Goal: Task Accomplishment & Management: Use online tool/utility

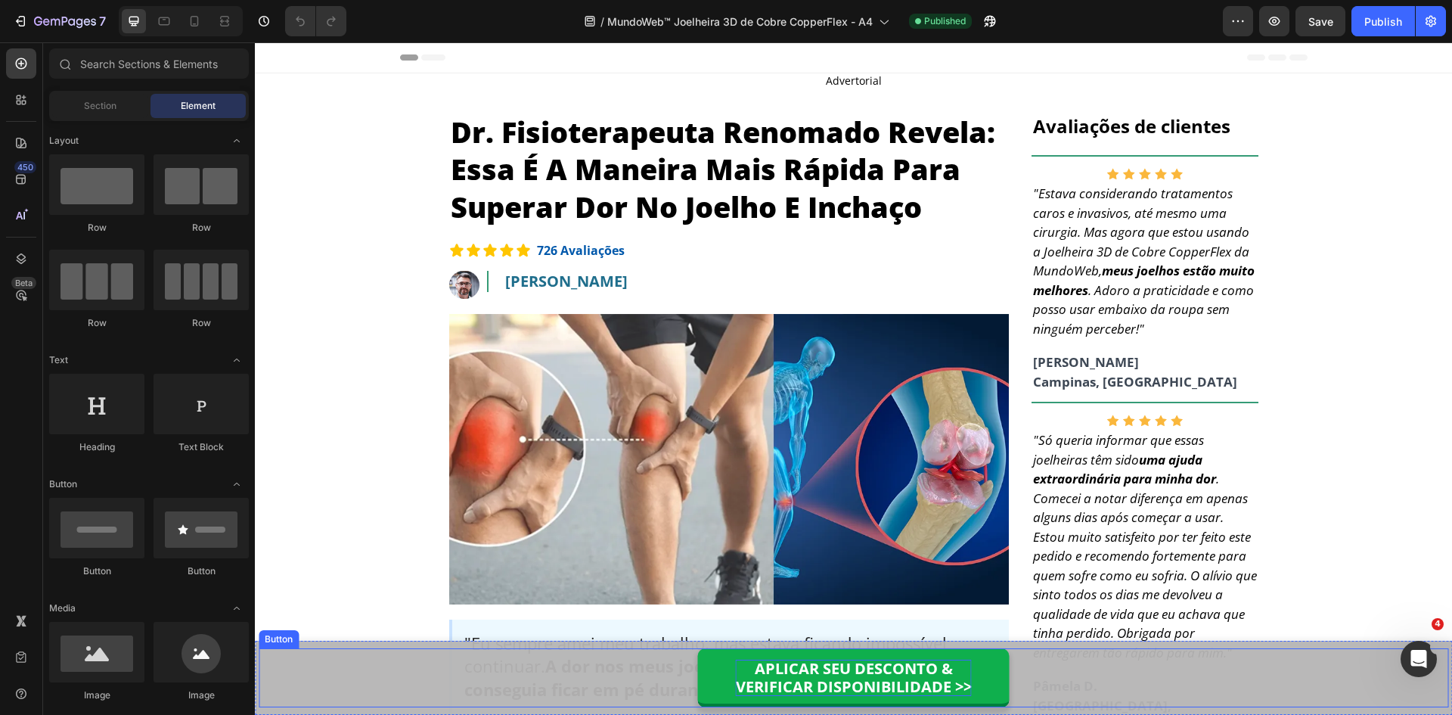
click at [853, 665] on p "APLICAR SEU DESCONTO & VERIFICAR DISPONIBILIDADE >>" at bounding box center [854, 678] width 236 height 36
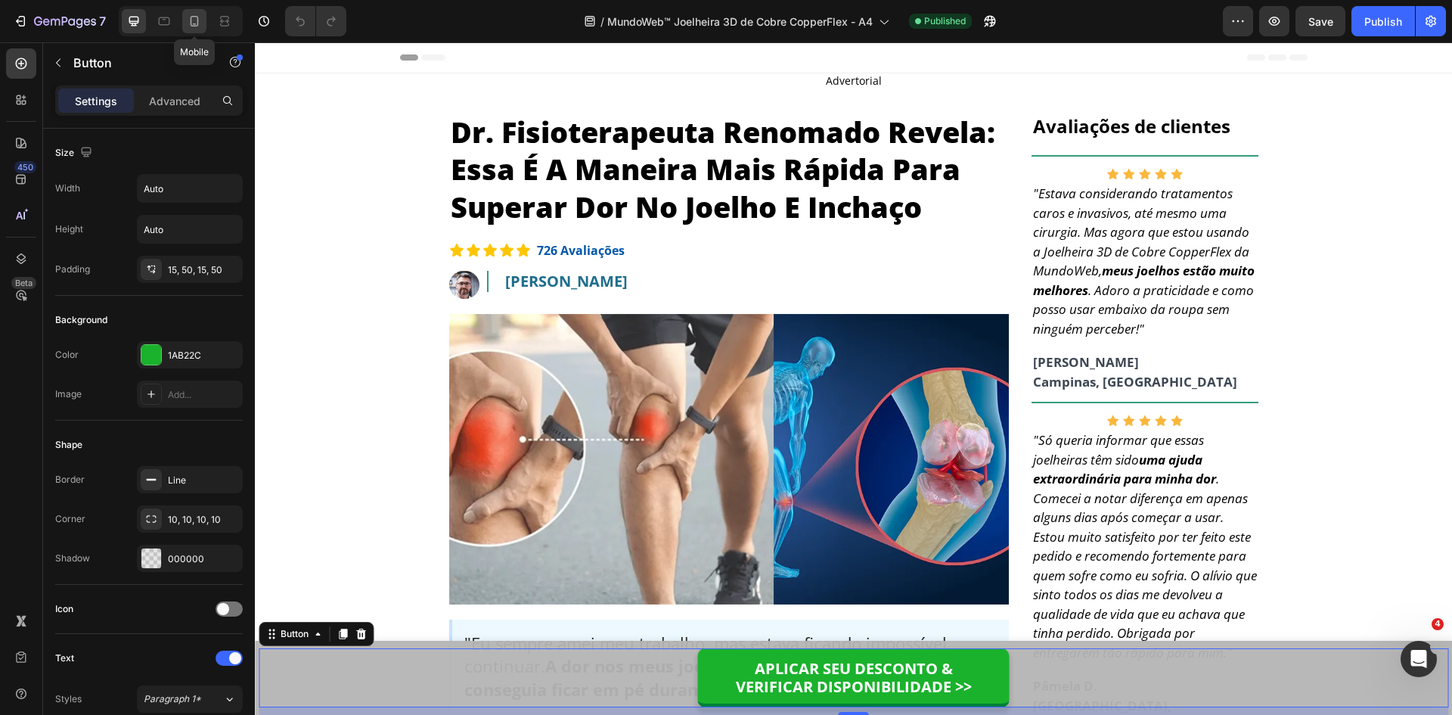
click at [195, 23] on icon at bounding box center [195, 24] width 4 height 2
type input "100%"
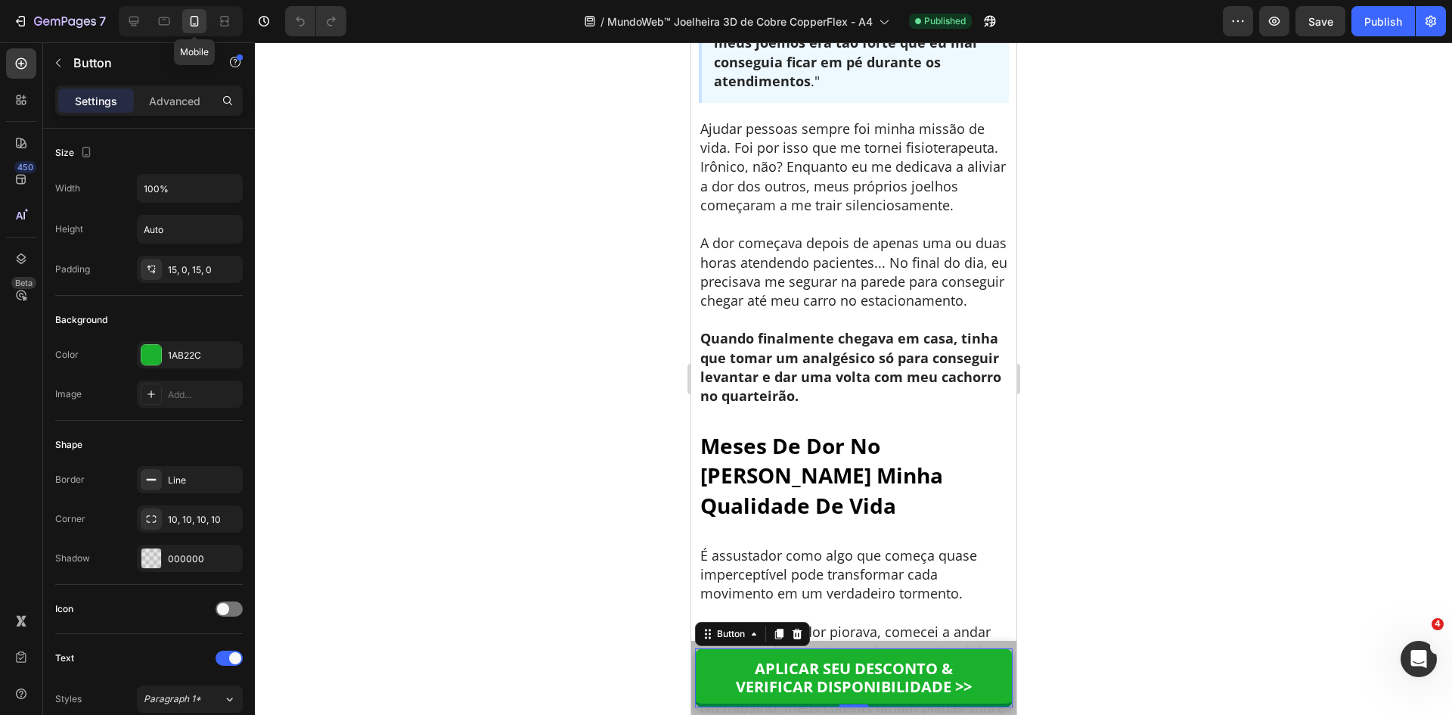
scroll to position [553, 0]
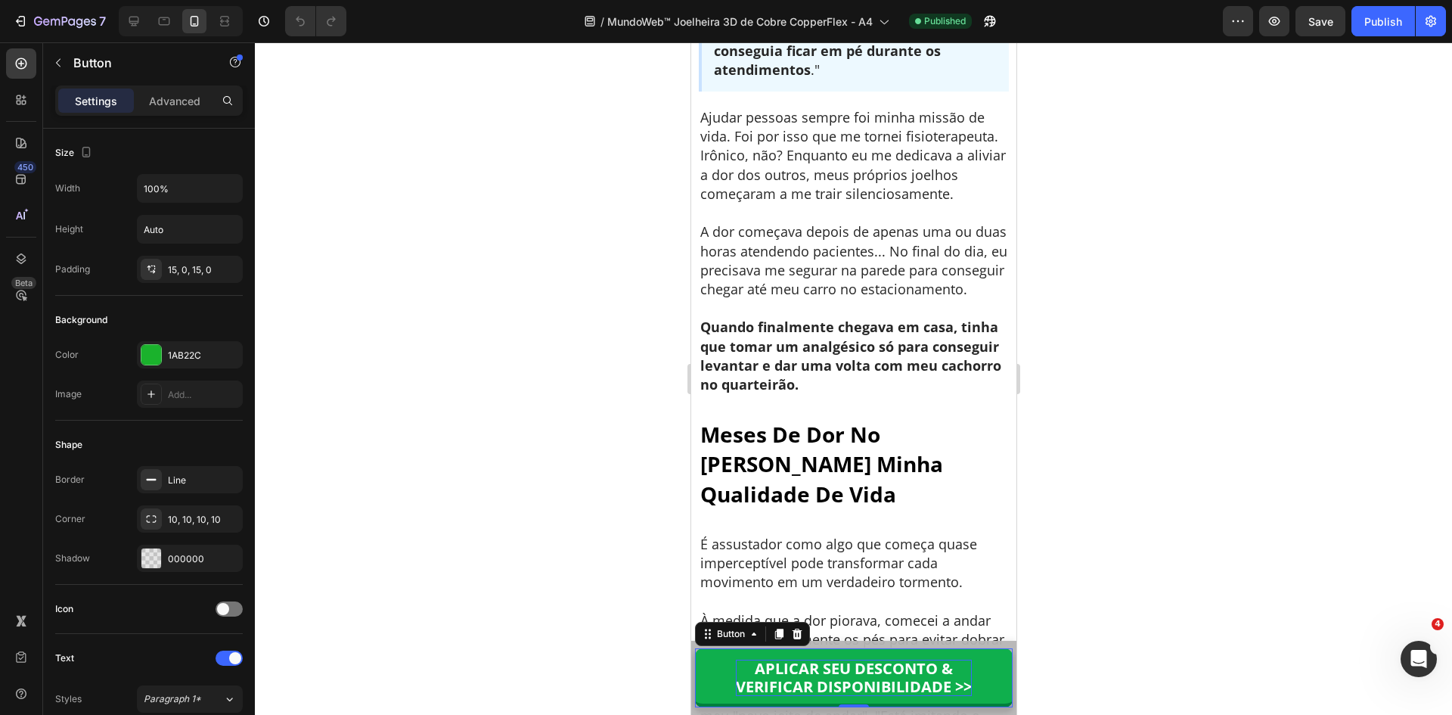
click at [843, 673] on p "APLICAR SEU DESCONTO & VERIFICAR DISPONIBILIDADE >>" at bounding box center [853, 678] width 236 height 36
click at [851, 676] on p "APLICAR SEU DESCONTO & VERIFICAR DISPONIBILIDADE >>" at bounding box center [853, 678] width 236 height 36
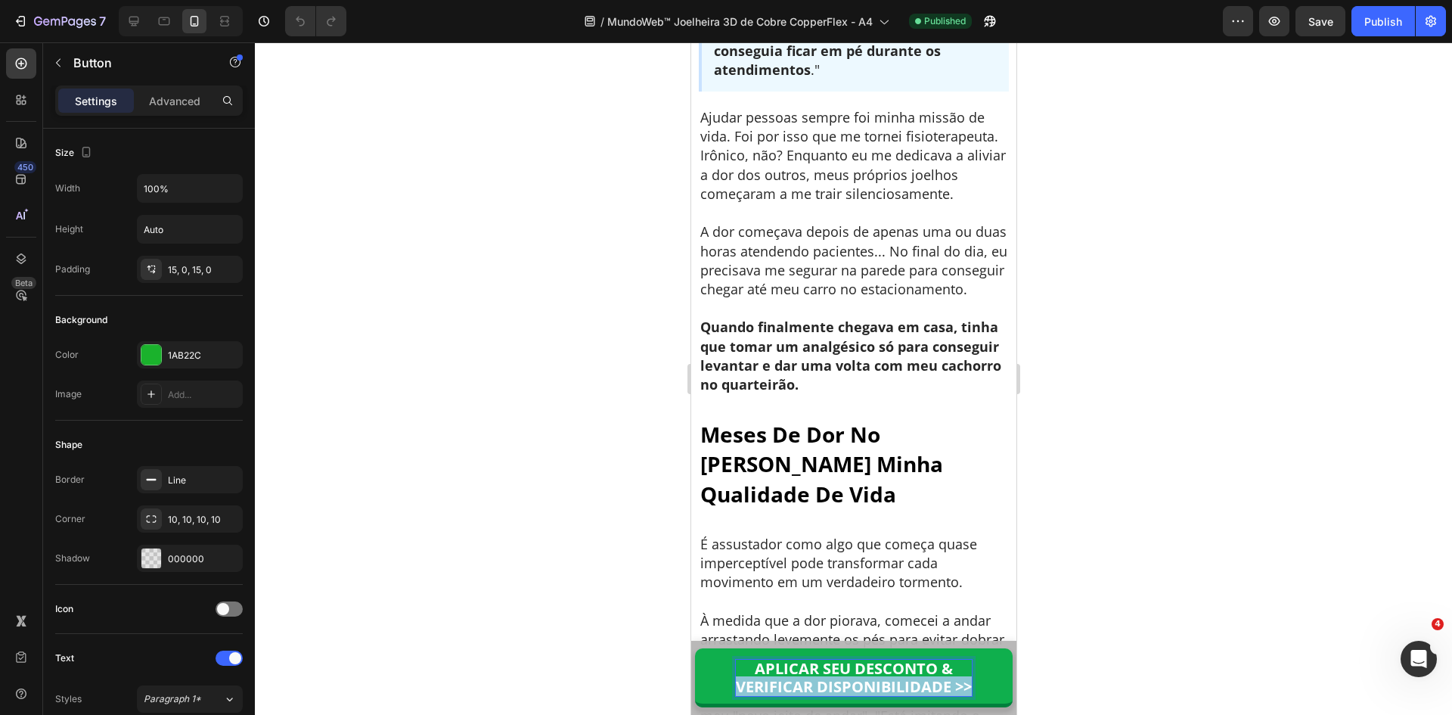
click at [851, 676] on p "APLICAR SEU DESCONTO & VERIFICAR DISPONIBILIDADE >>" at bounding box center [853, 678] width 236 height 36
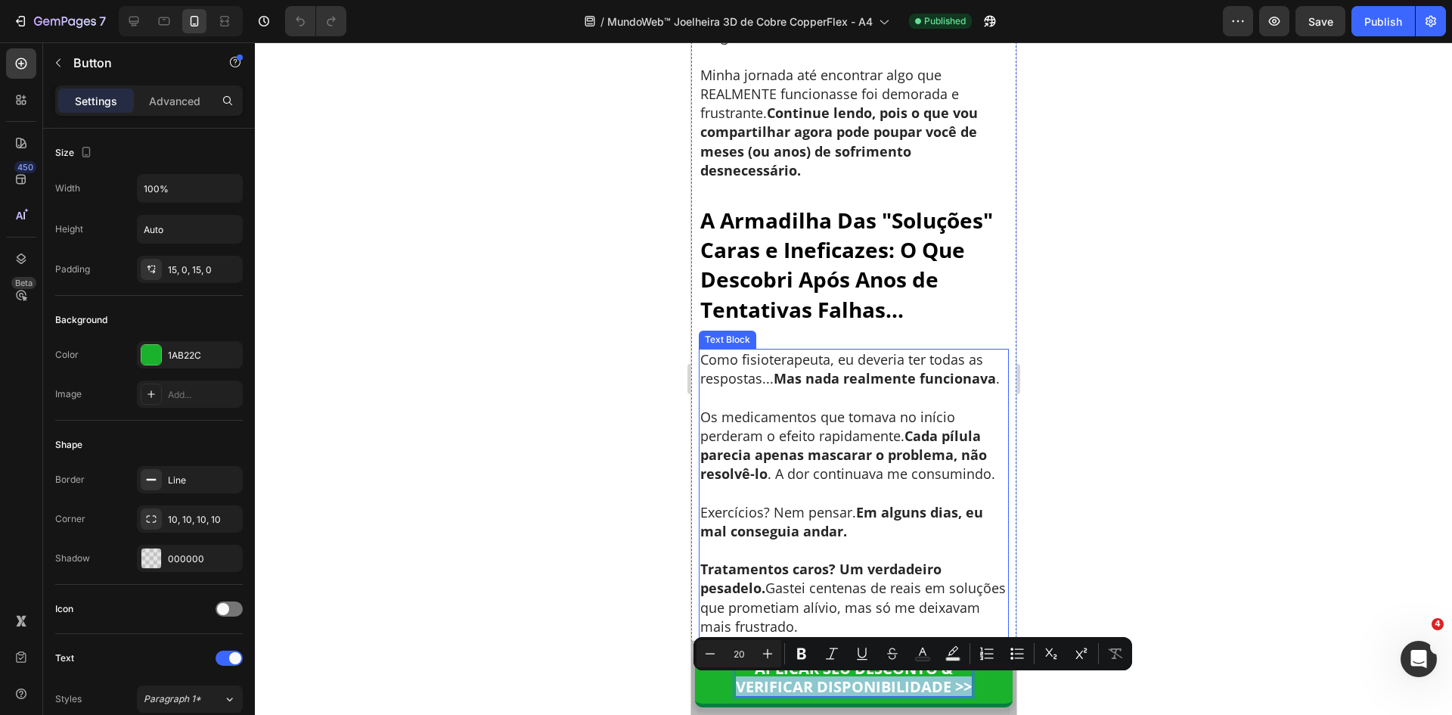
scroll to position [1915, 0]
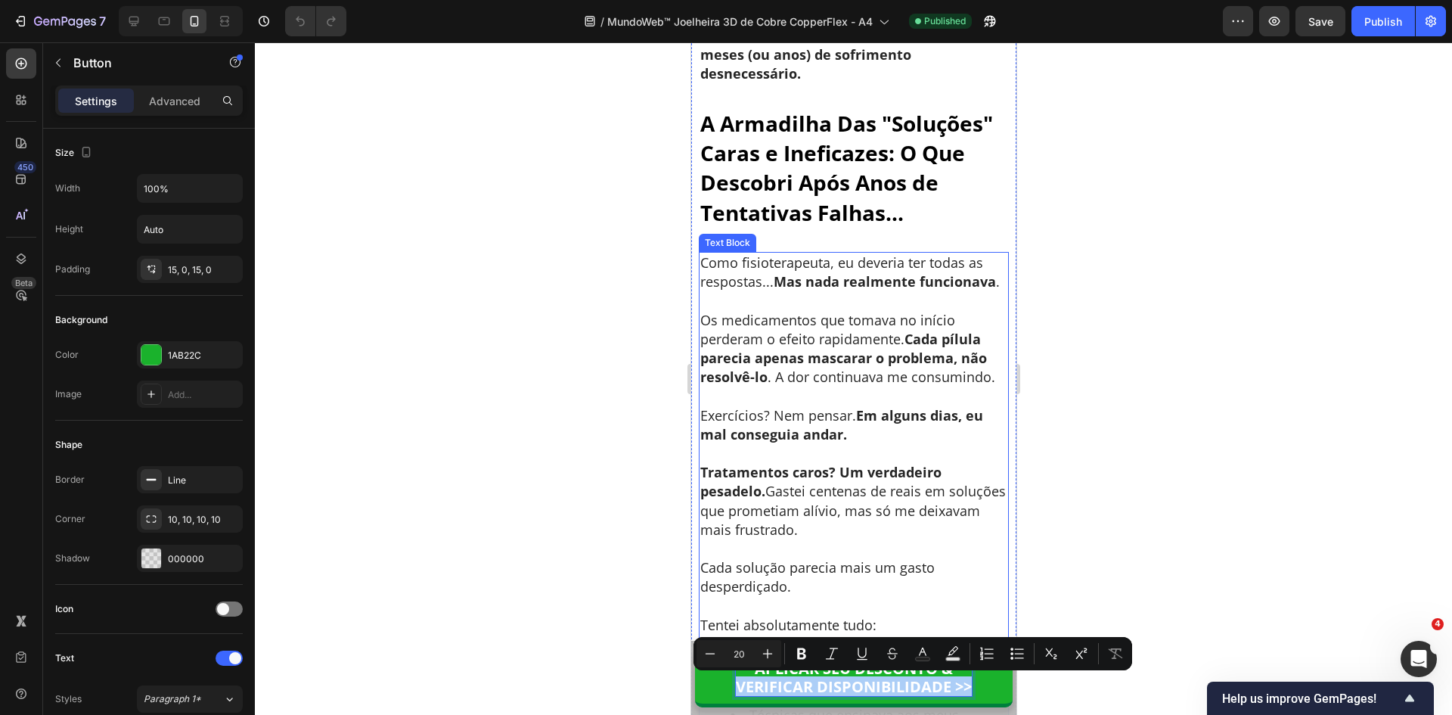
click at [1123, 486] on div at bounding box center [854, 378] width 1198 height 673
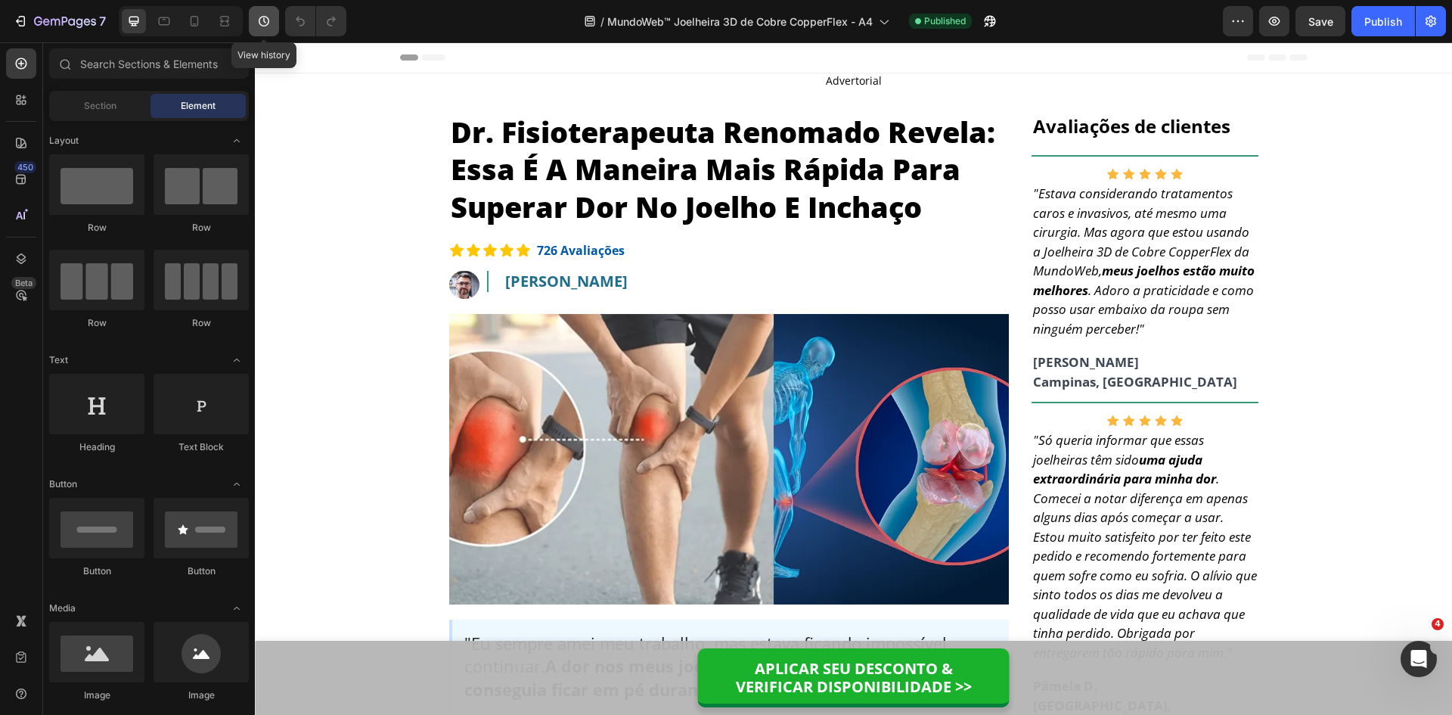
click at [253, 26] on button "button" at bounding box center [264, 21] width 30 height 30
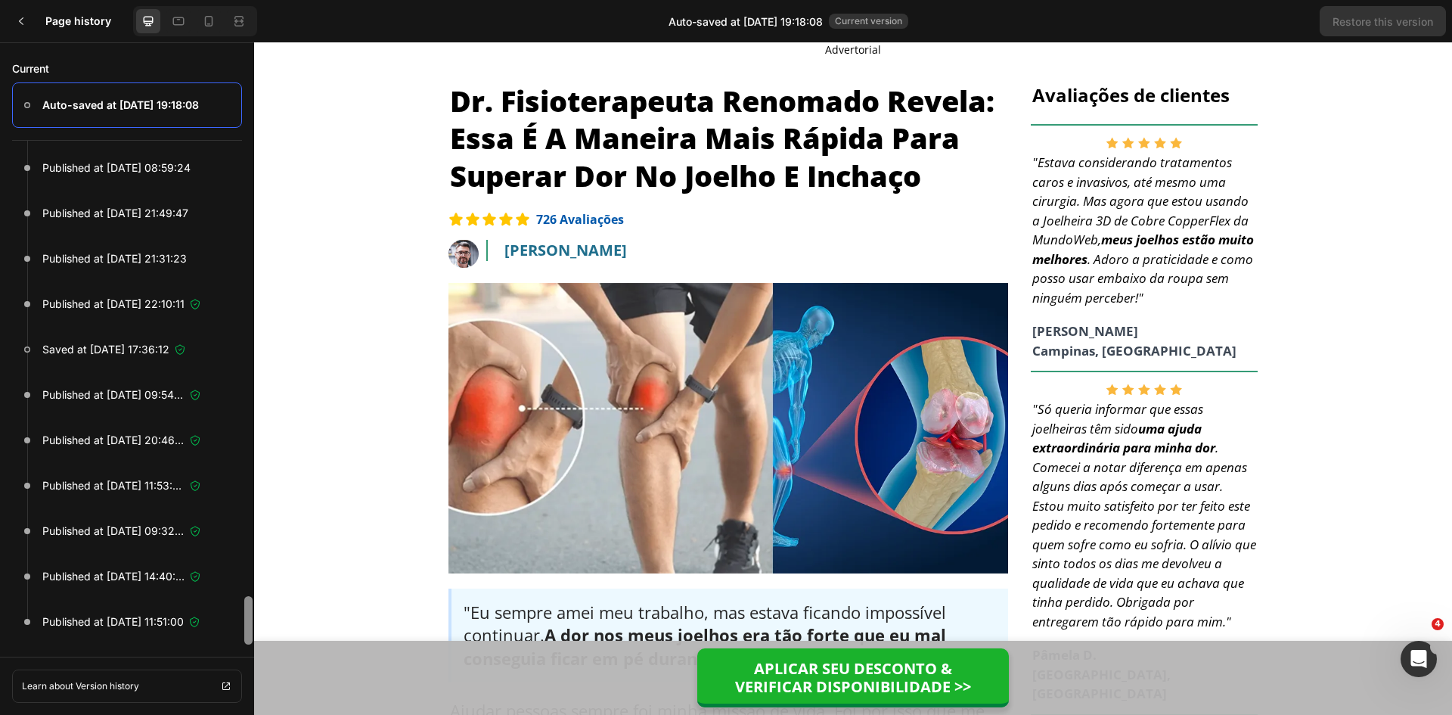
scroll to position [3523, 0]
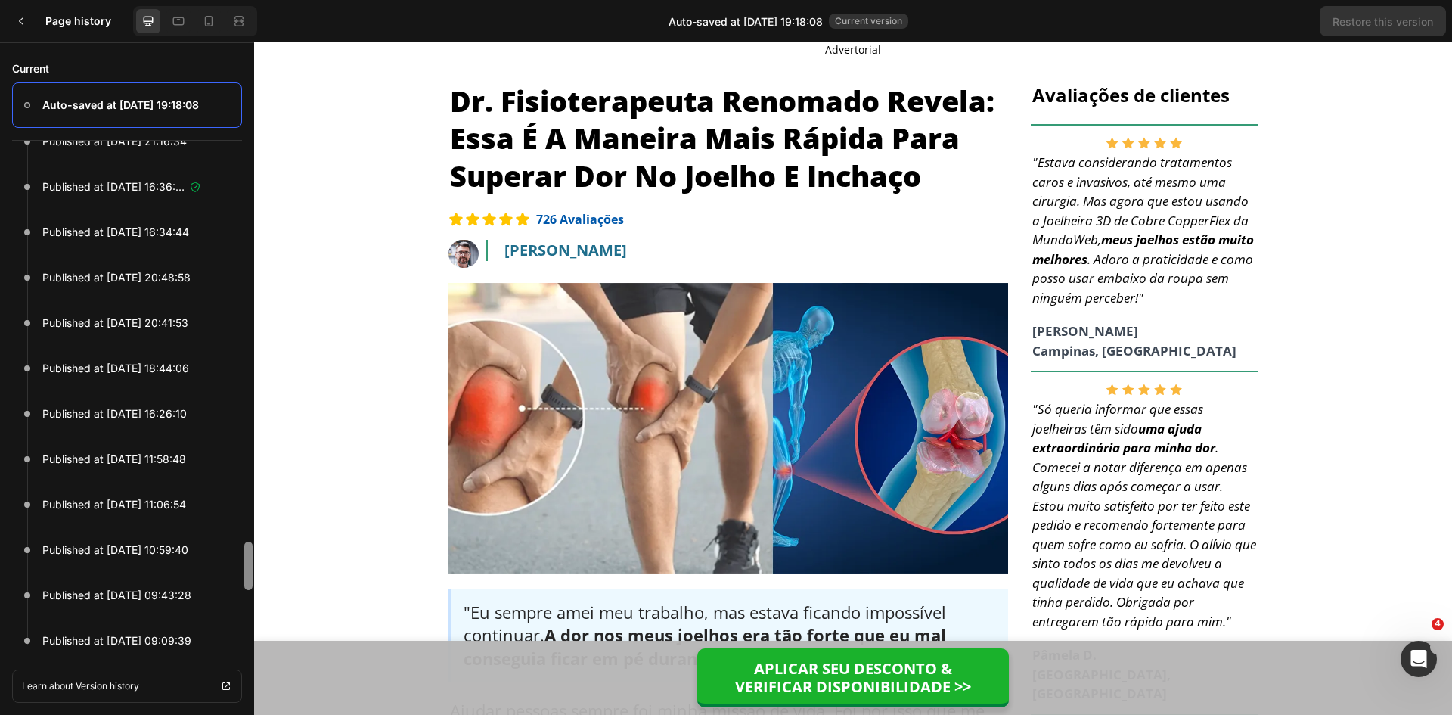
drag, startPoint x: 502, startPoint y: 667, endPoint x: 259, endPoint y: 656, distance: 242.3
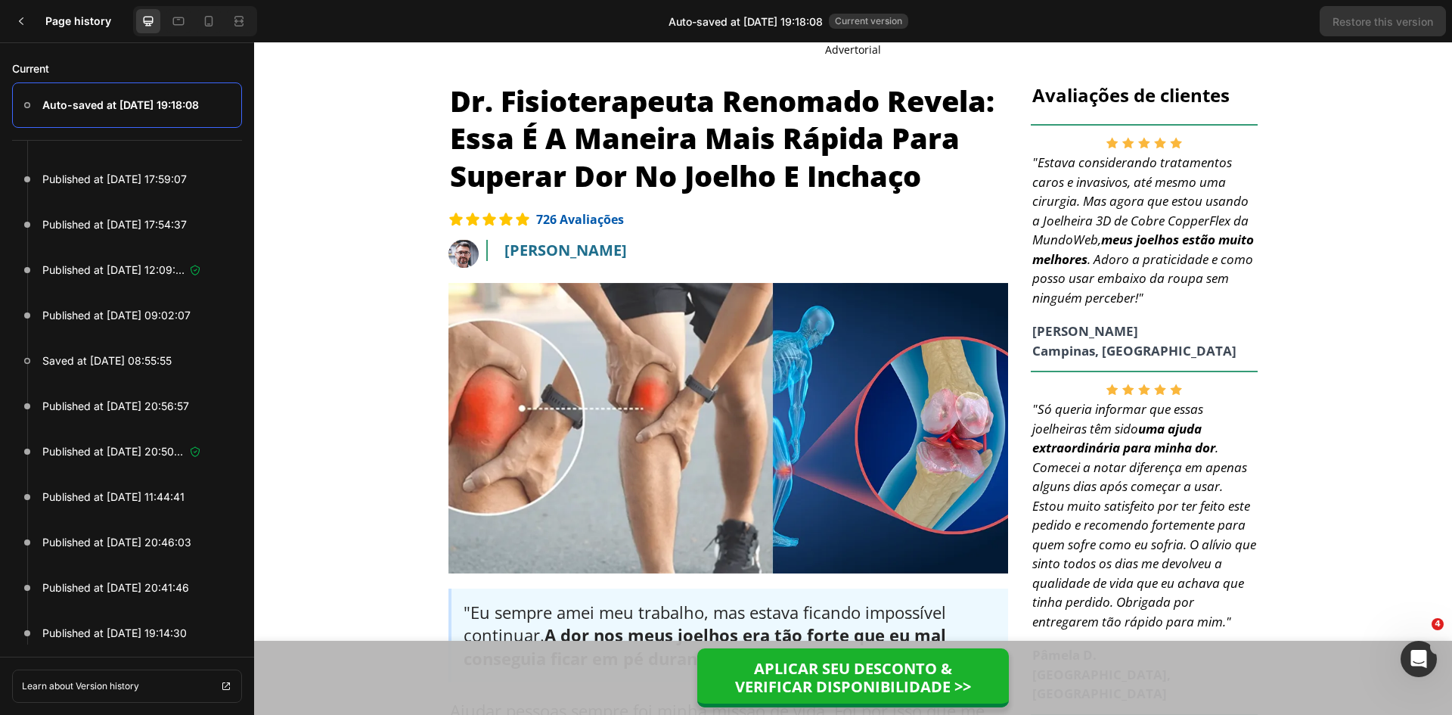
scroll to position [4087, 0]
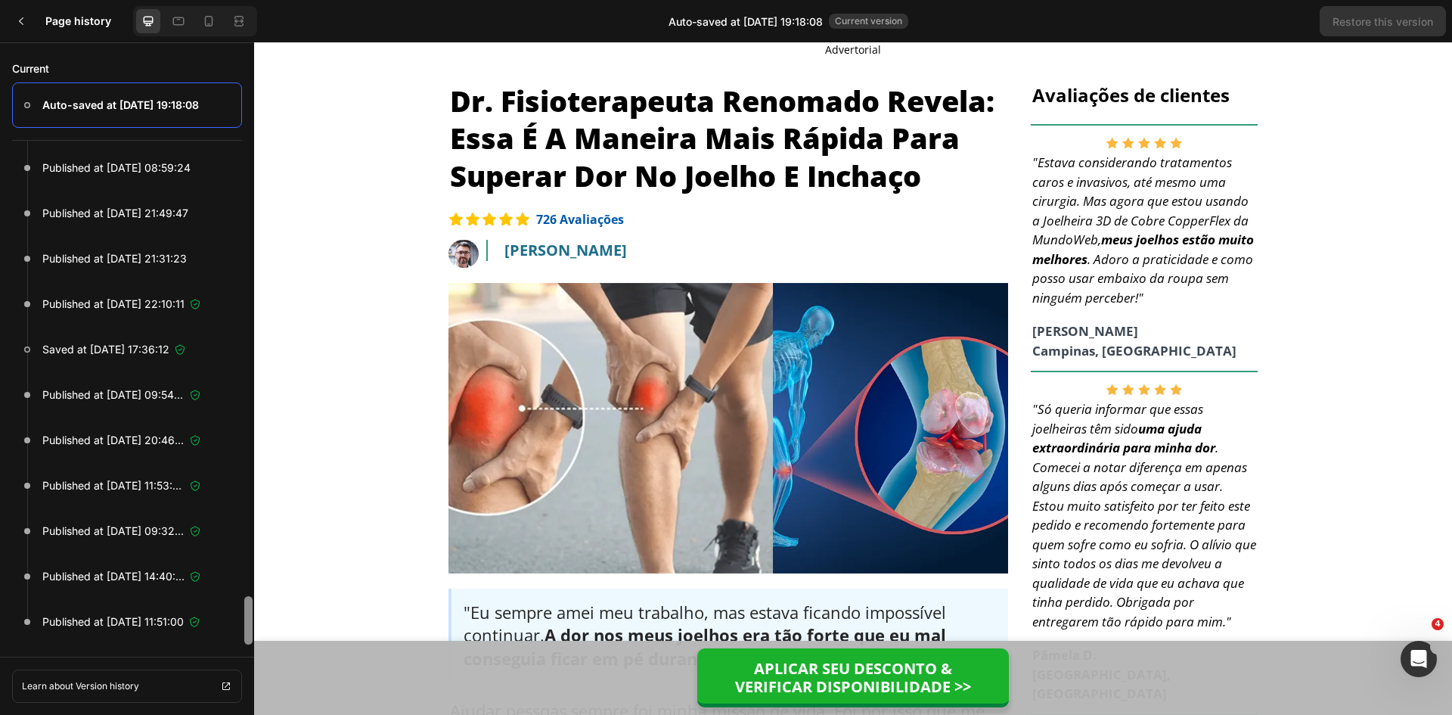
drag, startPoint x: 249, startPoint y: 461, endPoint x: 247, endPoint y: 636, distance: 174.8
click at [247, 636] on div at bounding box center [248, 620] width 8 height 48
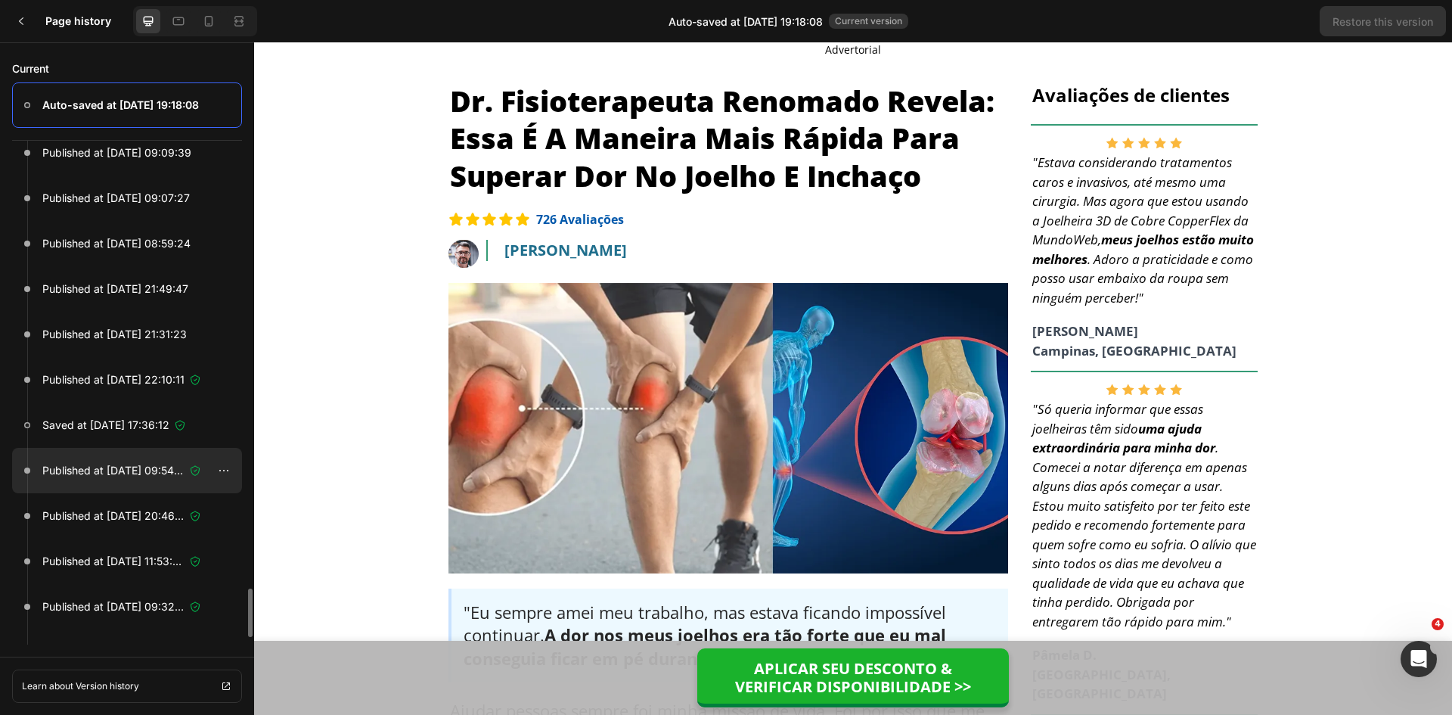
click at [138, 472] on p "Published at [DATE] 09:54:47" at bounding box center [113, 470] width 142 height 18
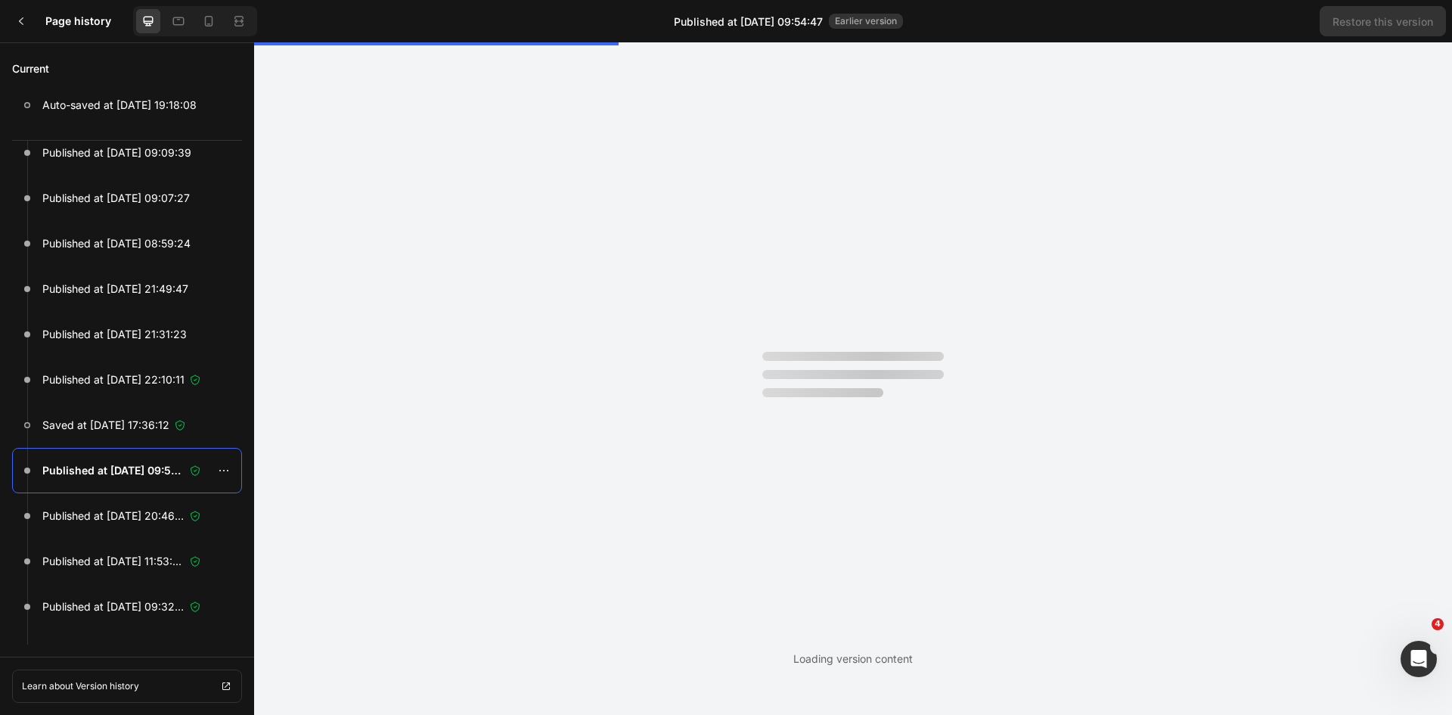
scroll to position [0, 0]
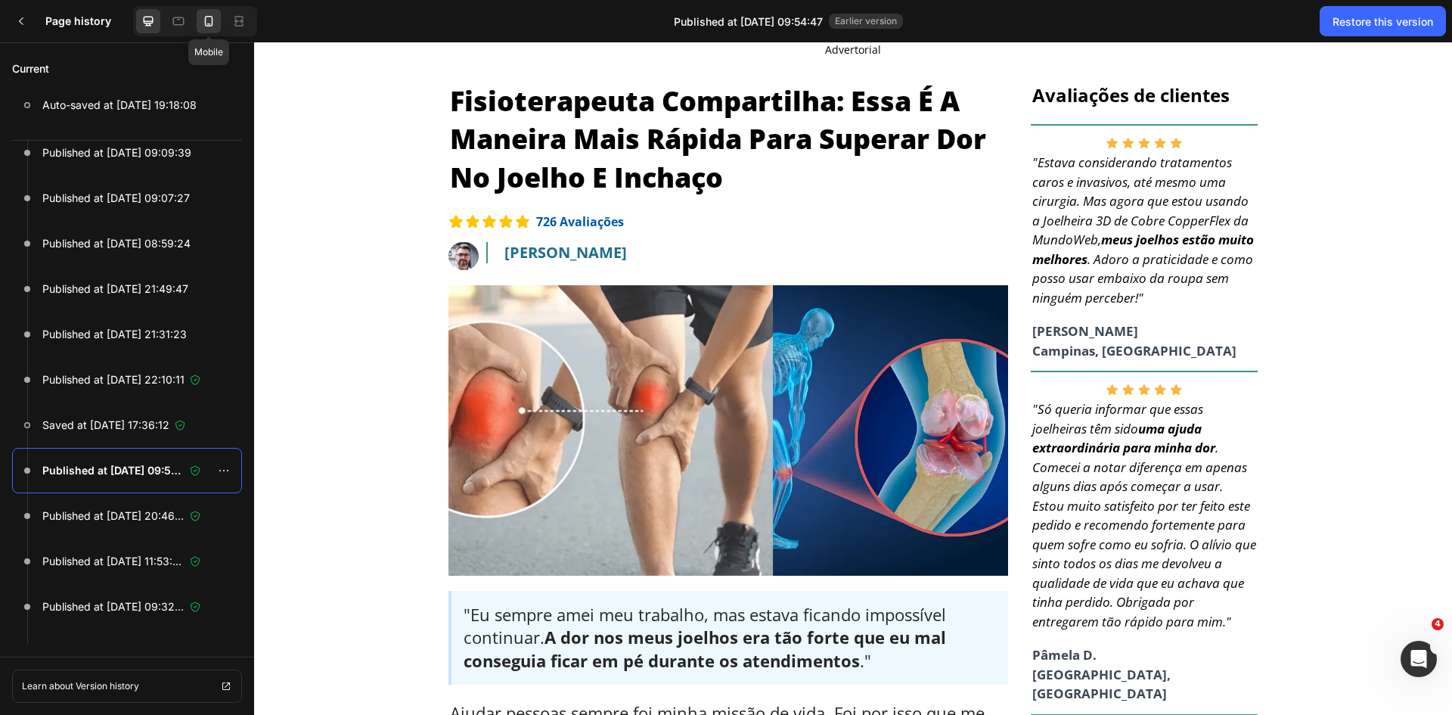
click at [213, 20] on icon at bounding box center [208, 21] width 15 height 15
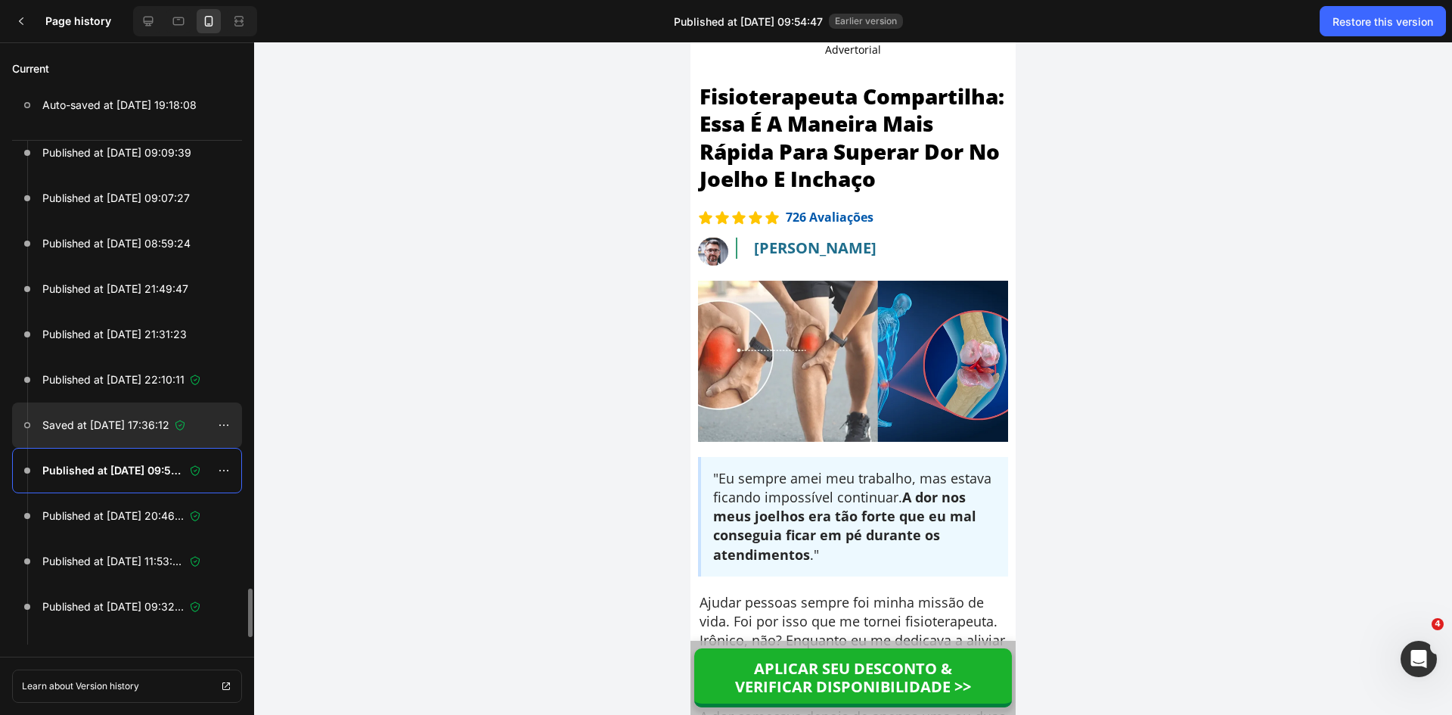
click at [141, 427] on p "Saved at [DATE] 17:36:12" at bounding box center [105, 425] width 127 height 18
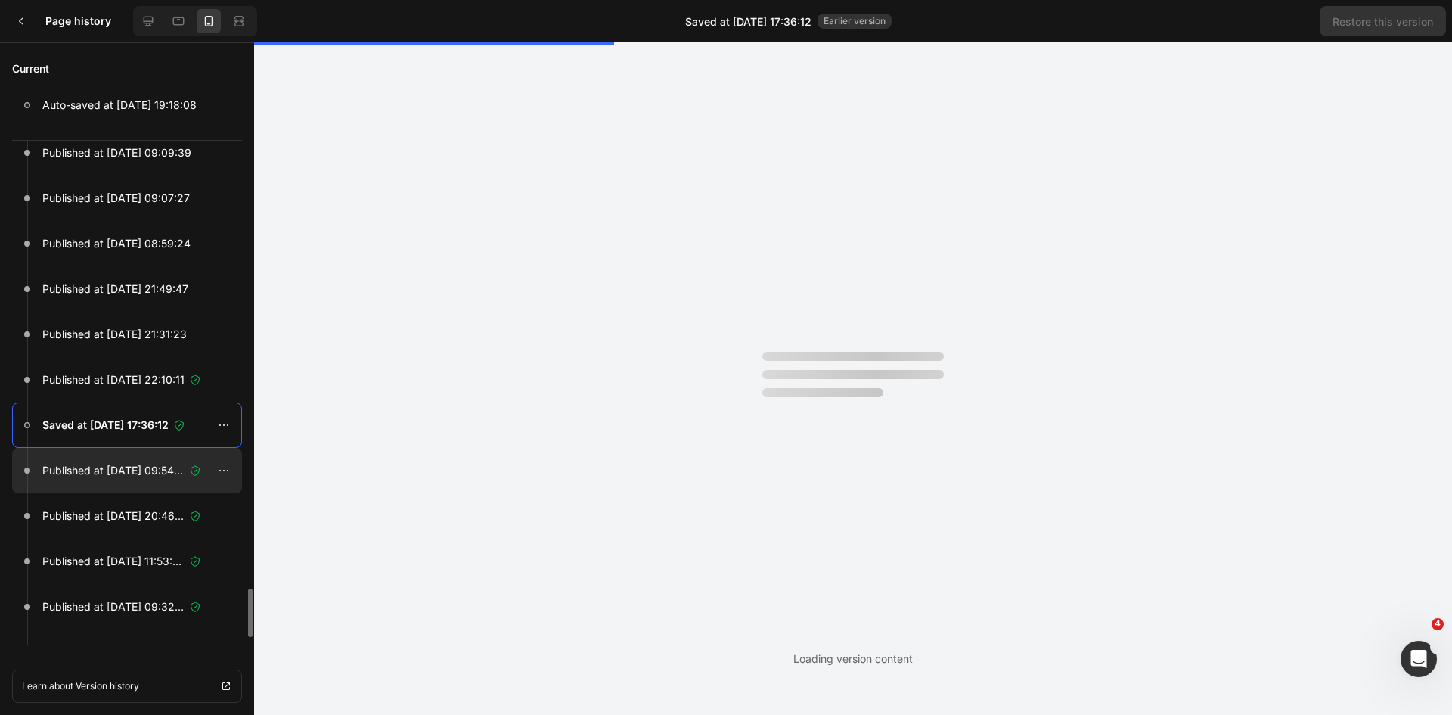
click at [135, 476] on p "Published at [DATE] 09:54:47" at bounding box center [113, 470] width 142 height 18
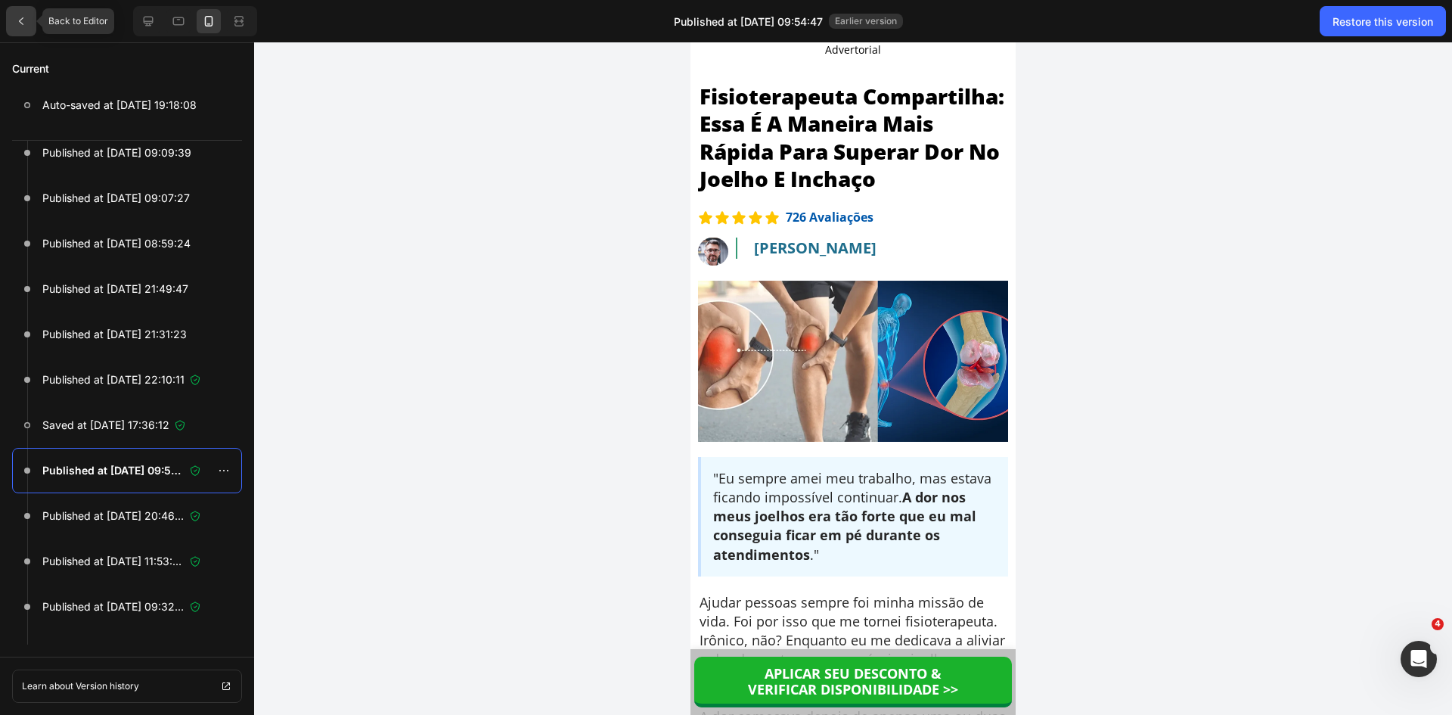
click at [25, 21] on icon at bounding box center [21, 21] width 12 height 12
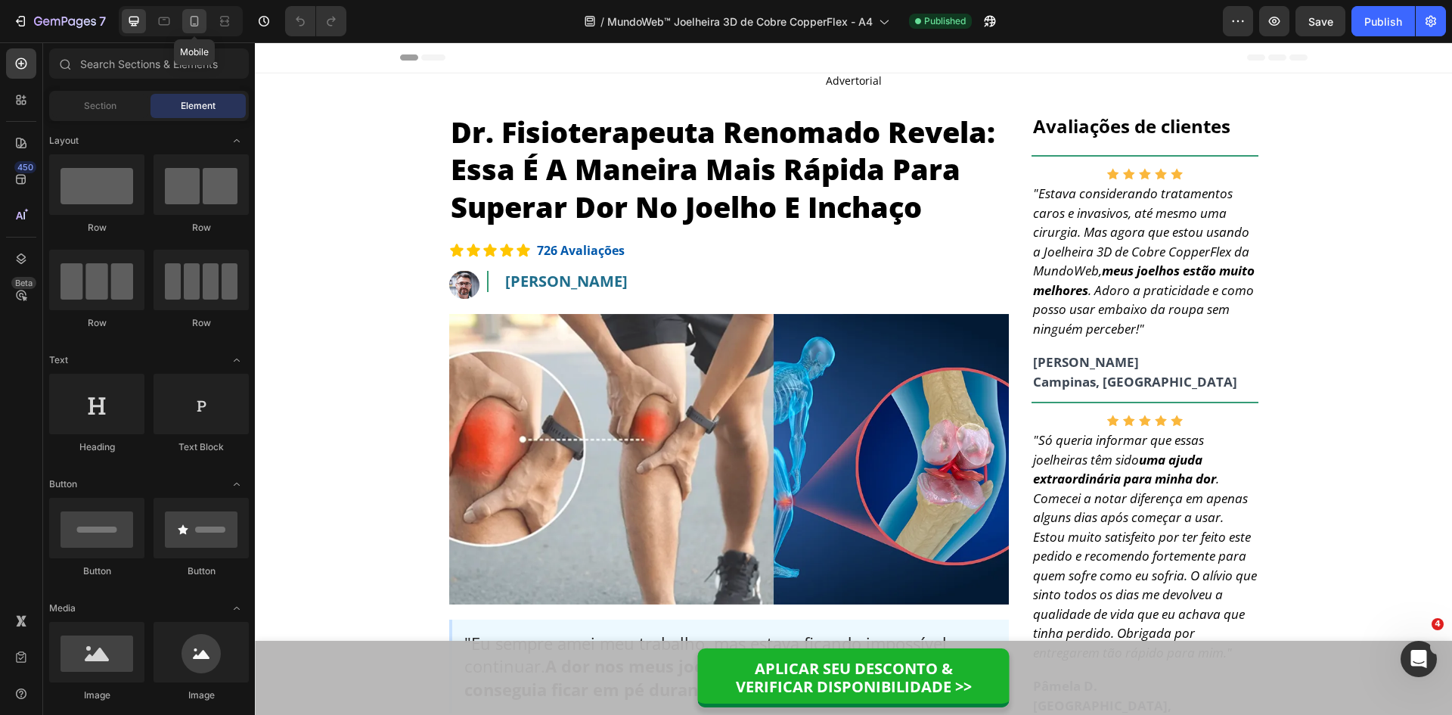
click at [188, 24] on icon at bounding box center [194, 21] width 15 height 15
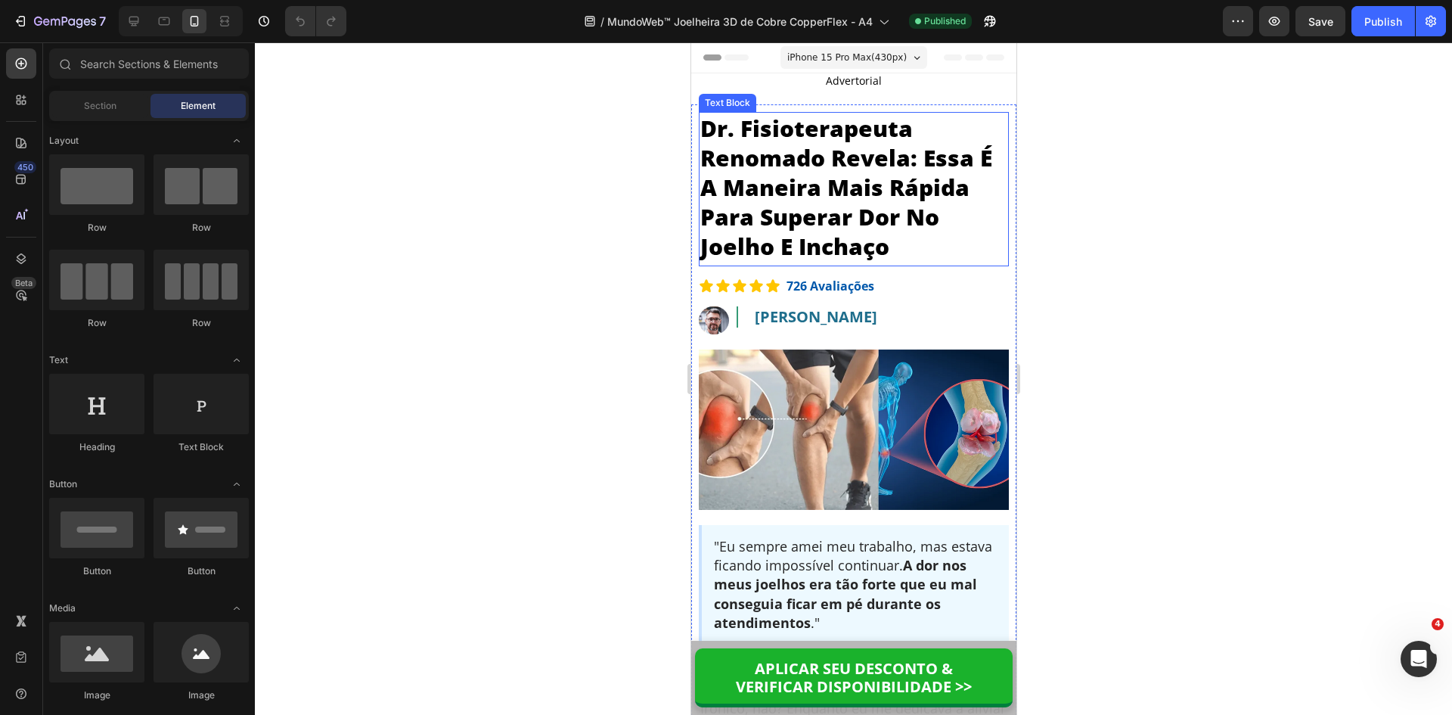
click at [766, 176] on p "Dr. Fisioterapeuta Renomado Revela: Essa É A Maneira Mais Rápida Para Superar D…" at bounding box center [853, 187] width 307 height 148
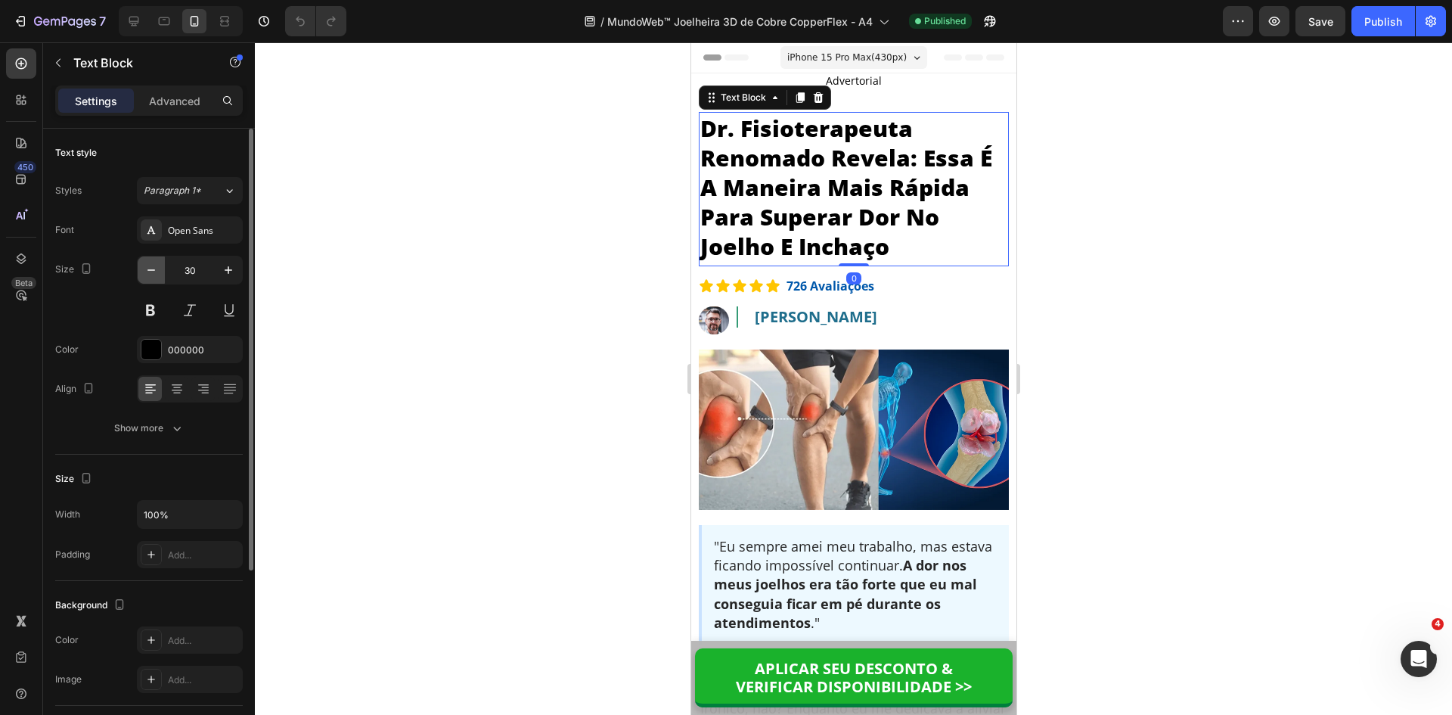
click at [140, 267] on button "button" at bounding box center [151, 269] width 27 height 27
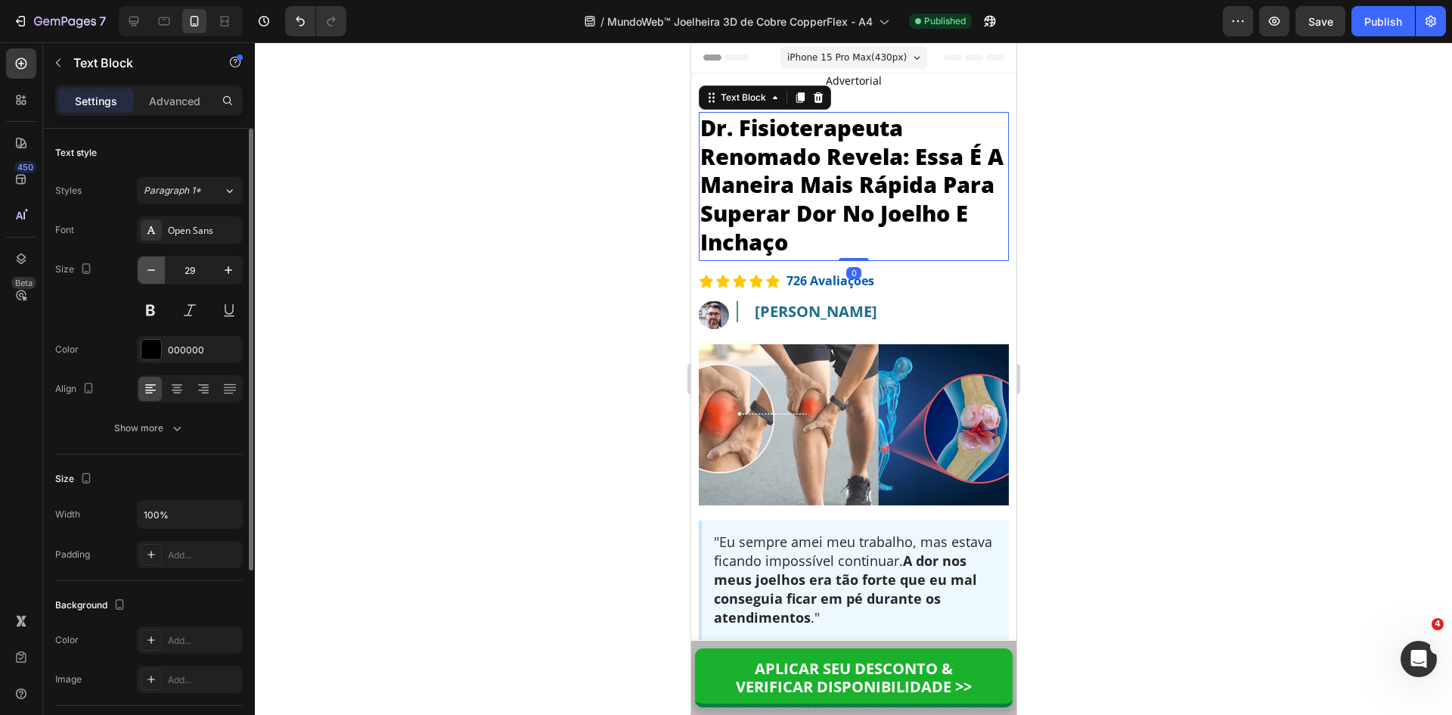
click at [140, 267] on button "button" at bounding box center [151, 269] width 27 height 27
type input "28"
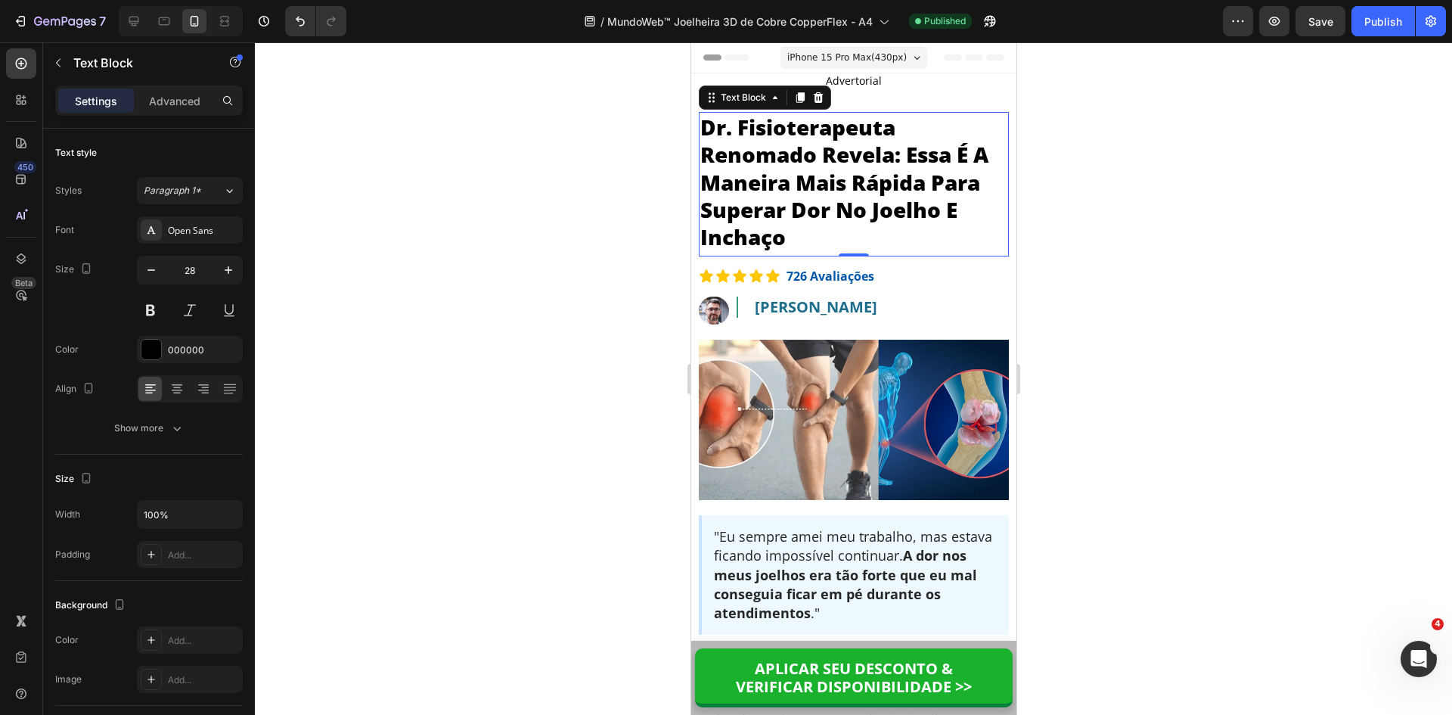
click at [1107, 185] on div at bounding box center [854, 378] width 1198 height 673
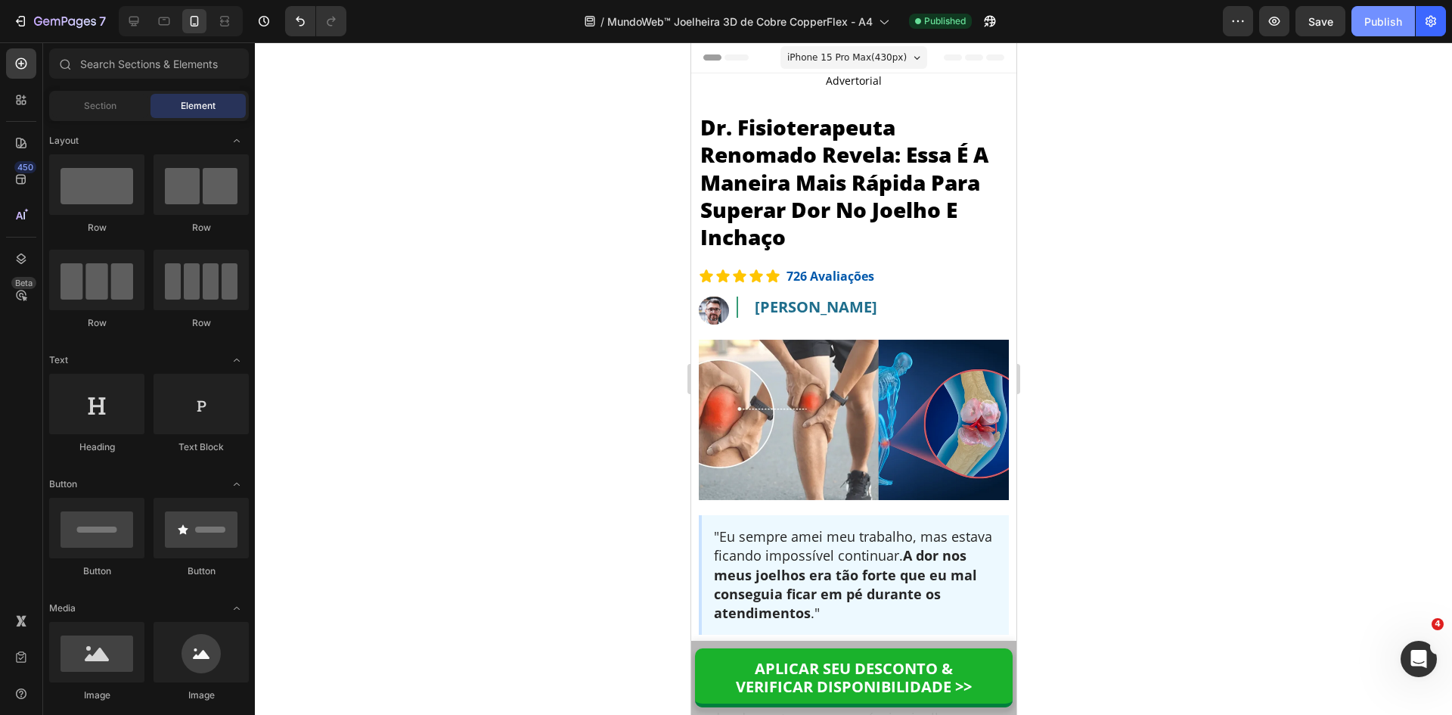
click at [1378, 22] on div "Publish" at bounding box center [1384, 22] width 38 height 16
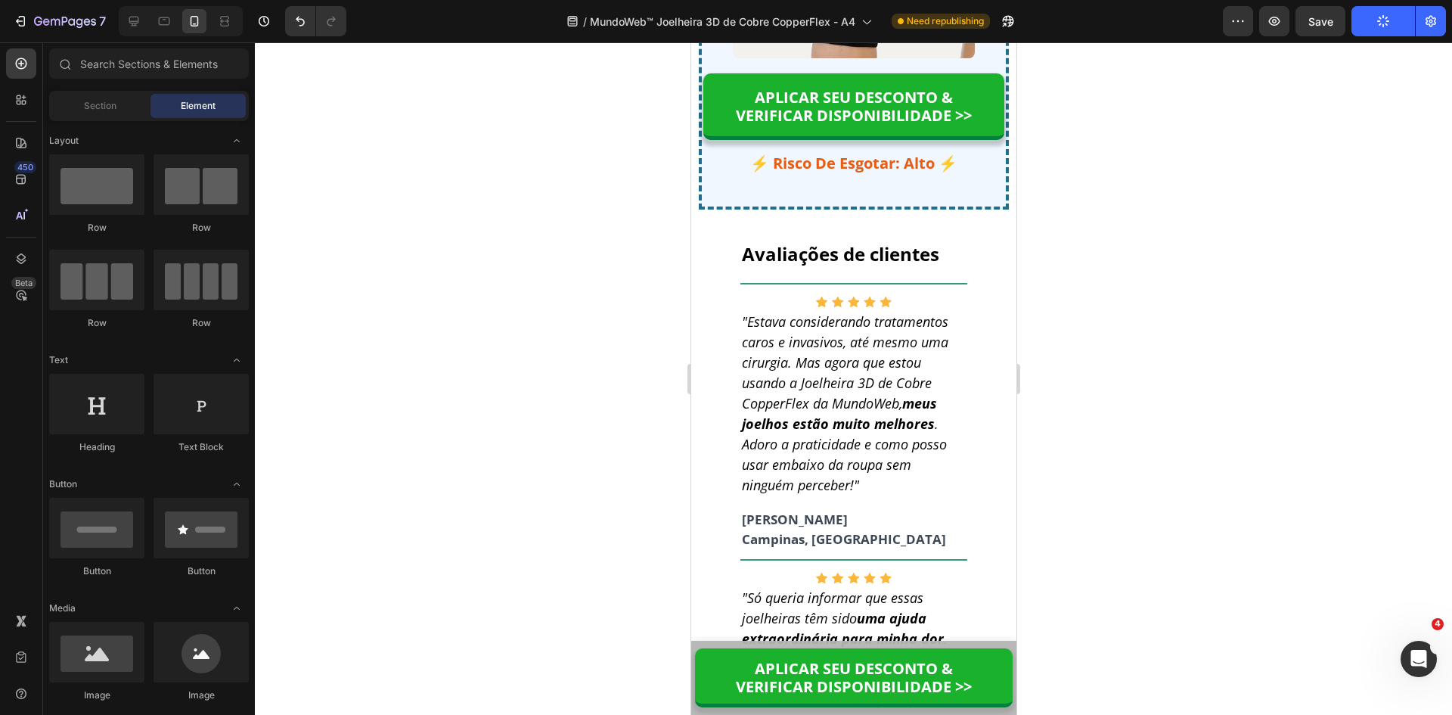
scroll to position [12434, 0]
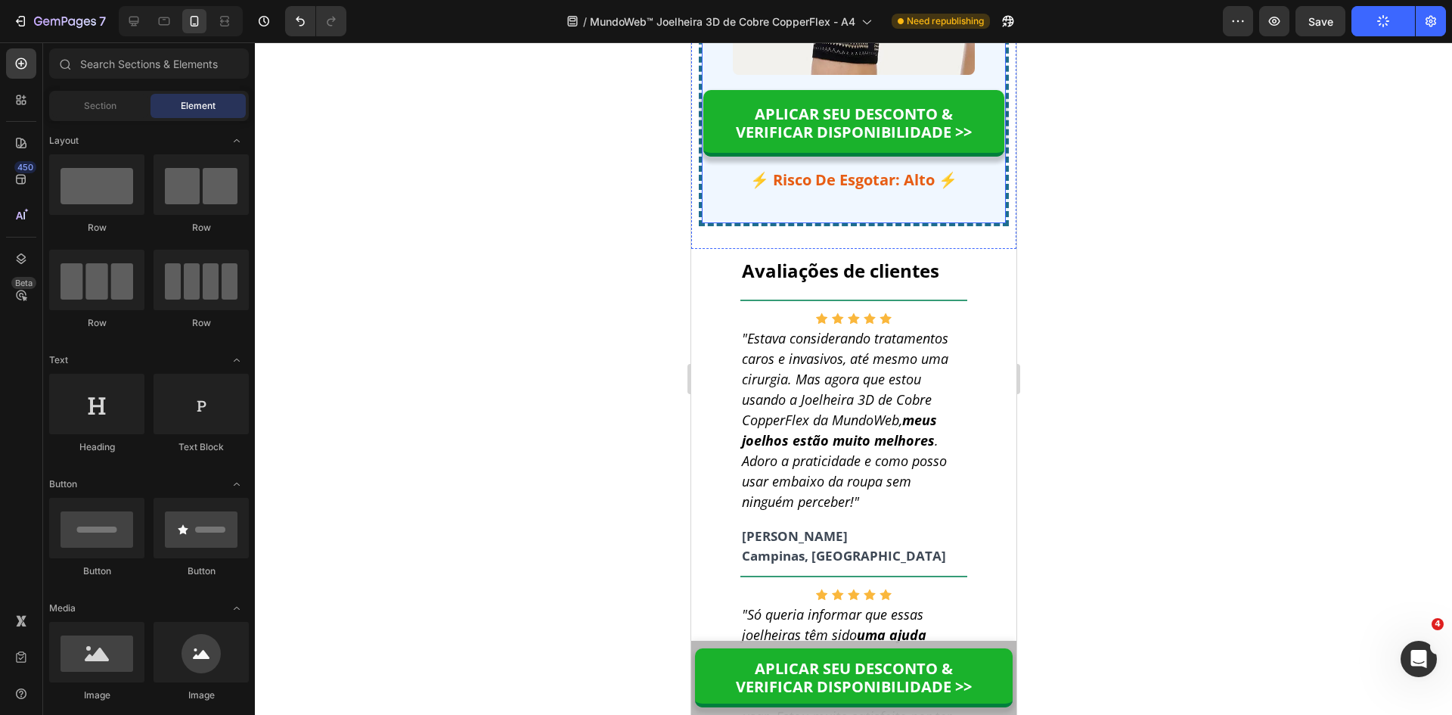
click at [904, 192] on p "⚡ Risco De Esgotar: Alto ⚡" at bounding box center [853, 180] width 301 height 24
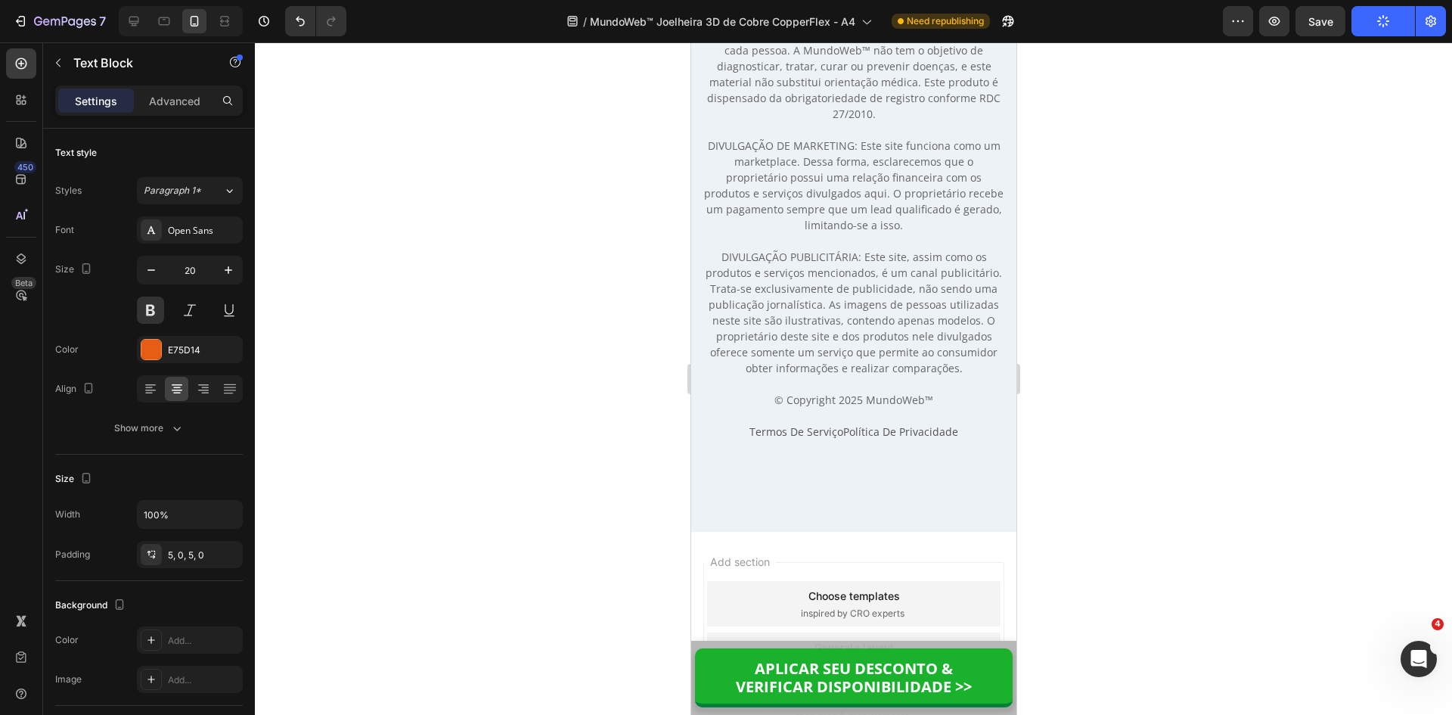
scroll to position [14148, 0]
